Goal: Navigation & Orientation: Find specific page/section

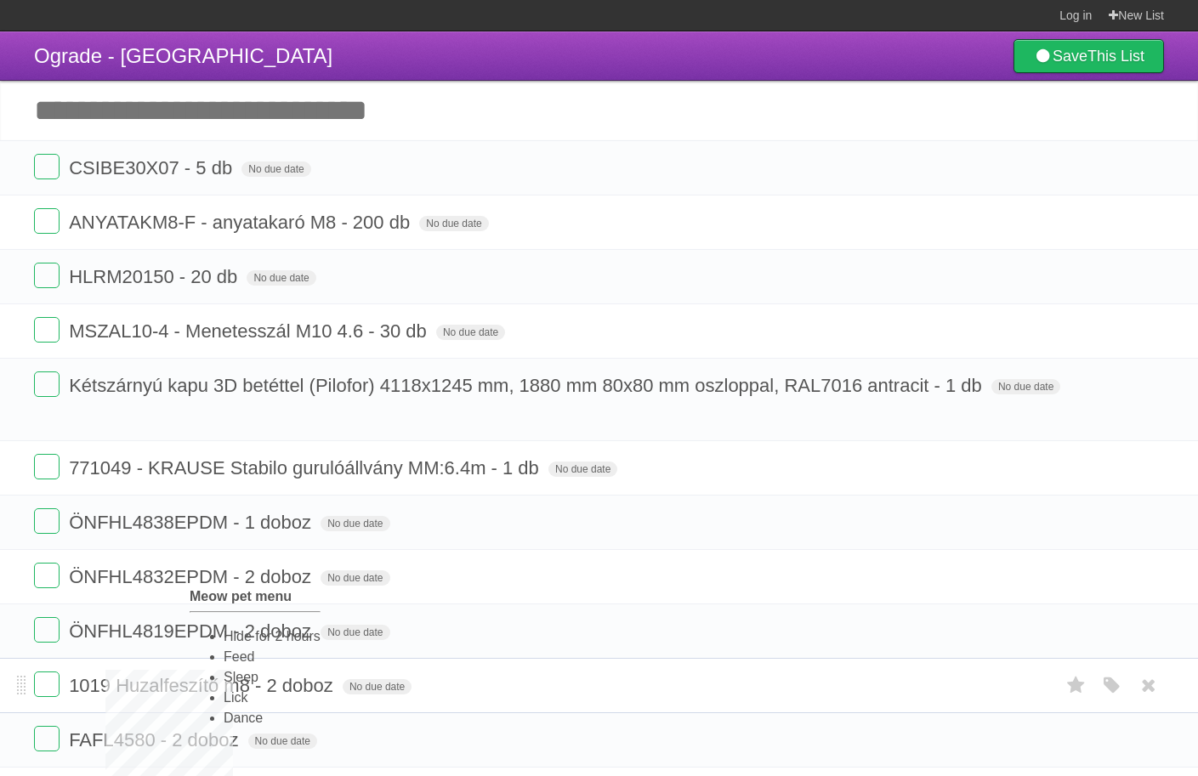
click at [235, 661] on li "Feed" at bounding box center [272, 657] width 97 height 20
click at [217, 644] on li "Feed" at bounding box center [259, 634] width 97 height 20
click at [199, 638] on li "Feed" at bounding box center [239, 629] width 97 height 20
click at [218, 645] on li "Feed" at bounding box center [261, 638] width 97 height 20
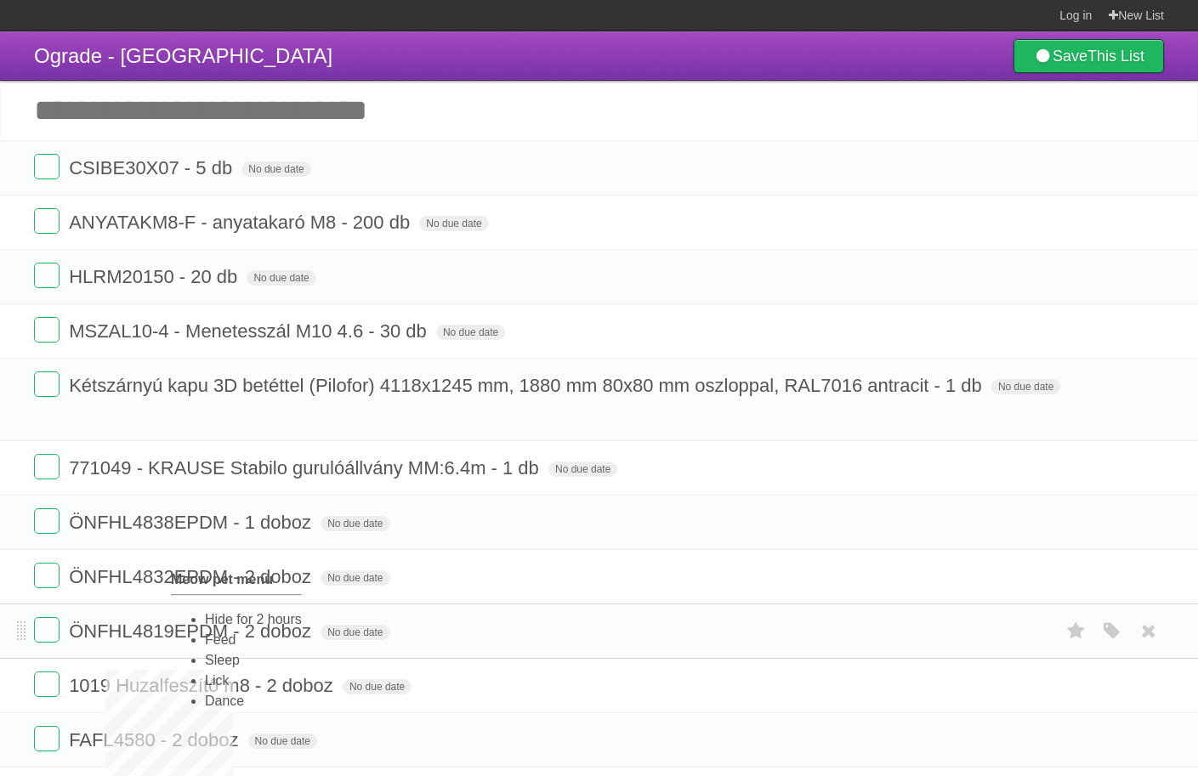
drag, startPoint x: 220, startPoint y: 648, endPoint x: 214, endPoint y: 659, distance: 12.6
click at [220, 648] on li "Feed" at bounding box center [253, 640] width 97 height 20
click at [196, 659] on li "Feed" at bounding box center [244, 648] width 97 height 20
click at [204, 646] on li "Feed" at bounding box center [252, 636] width 97 height 20
click at [196, 646] on li "Feed" at bounding box center [244, 641] width 97 height 20
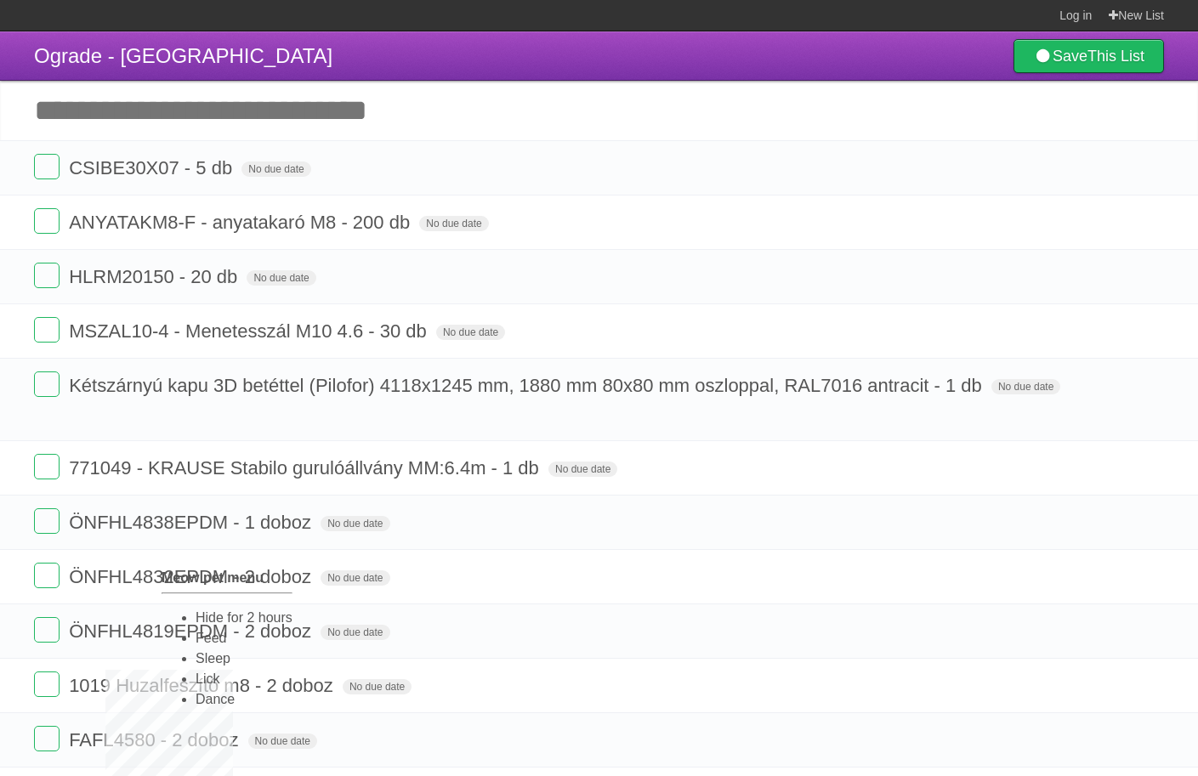
click at [196, 644] on li "Feed" at bounding box center [244, 638] width 97 height 20
click at [451, 19] on section "Log in New List" at bounding box center [599, 15] width 1198 height 31
click at [230, 691] on li "Sleep" at bounding box center [248, 689] width 97 height 20
click at [211, 641] on li "Hide for 2 hours" at bounding box center [259, 640] width 97 height 20
